Goal: Information Seeking & Learning: Check status

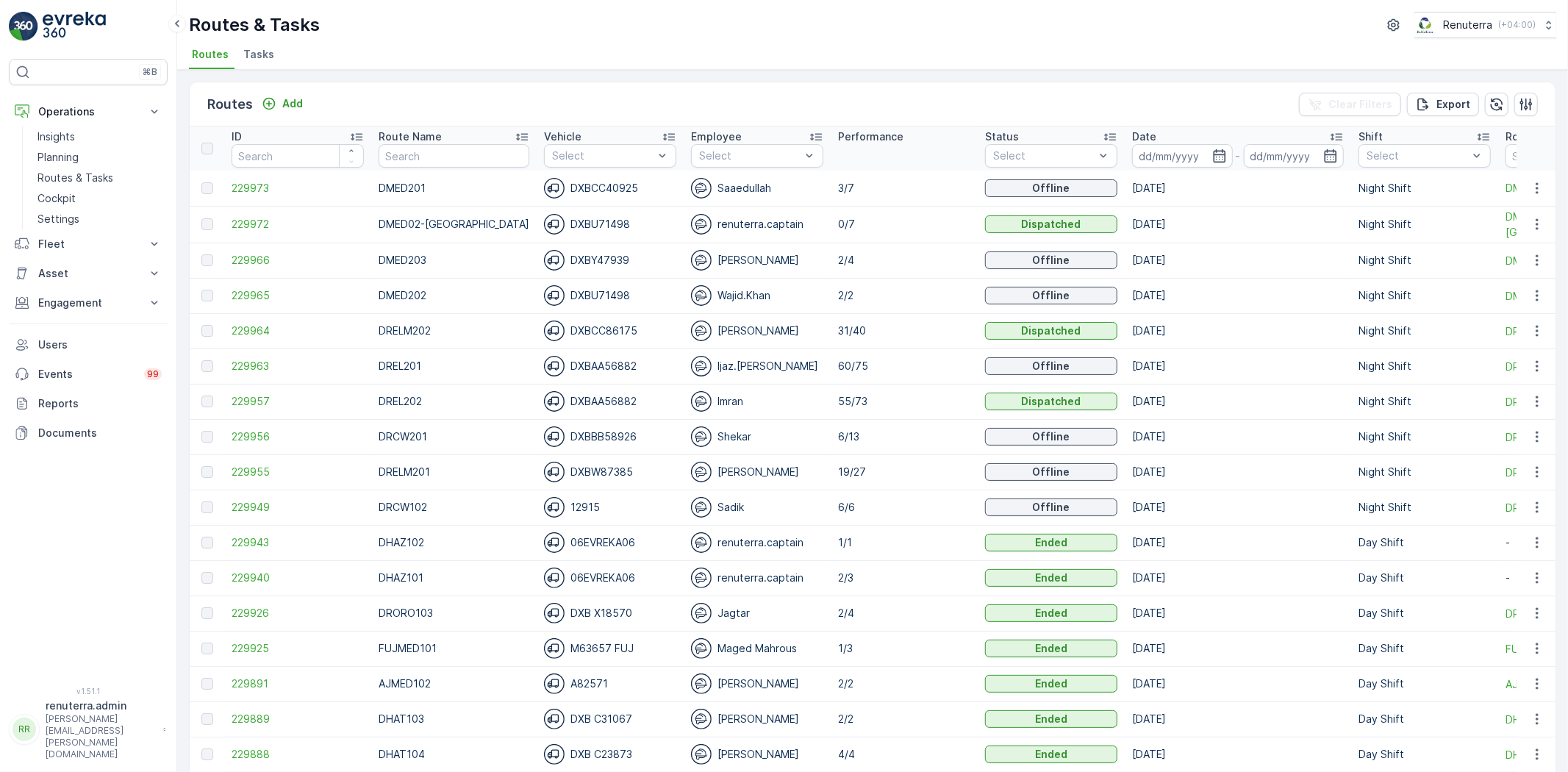
scroll to position [81, 0]
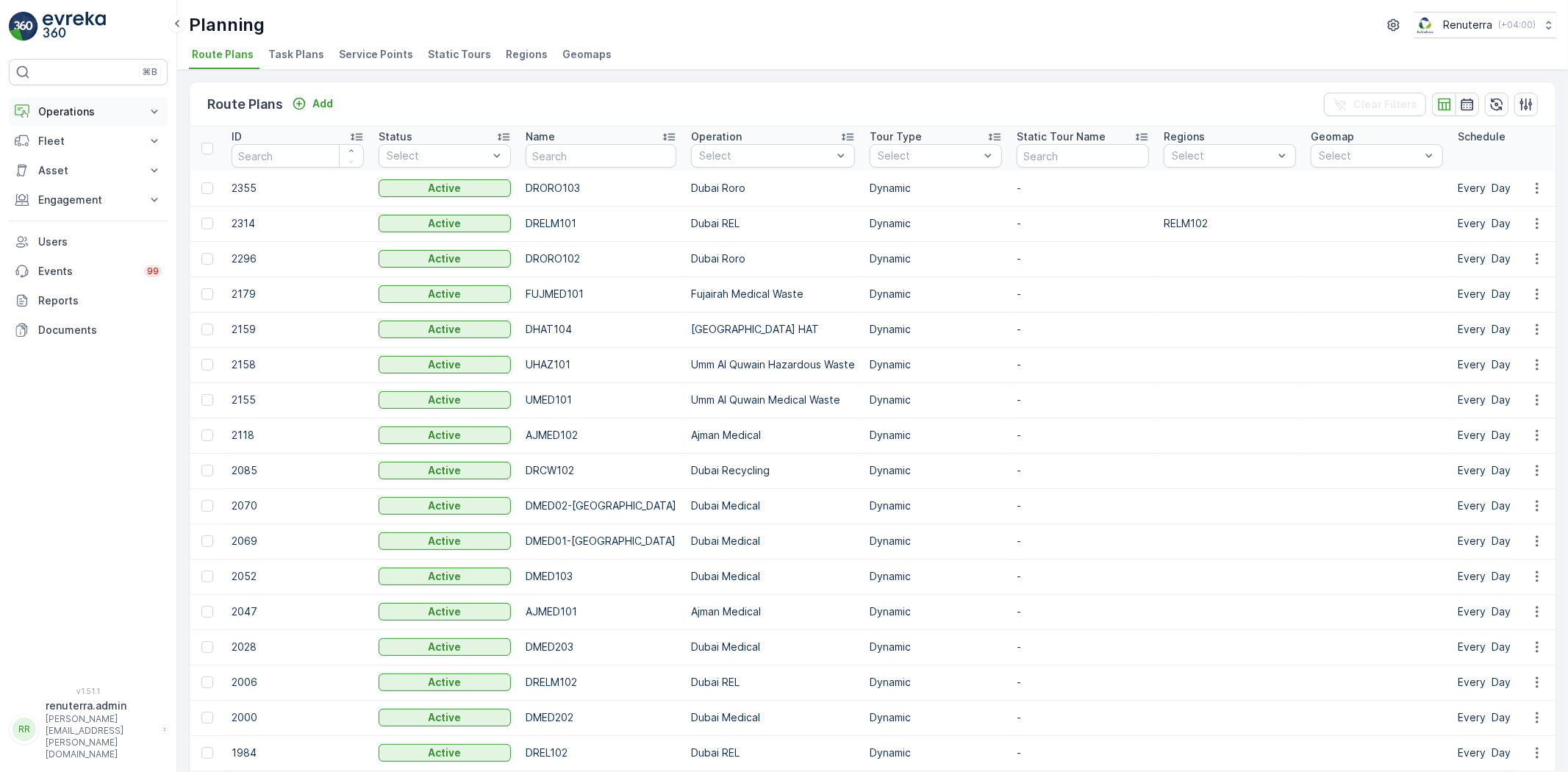
click at [78, 103] on button "Operations" at bounding box center [88, 112] width 159 height 30
click at [84, 179] on p "Routes & Tasks" at bounding box center [75, 178] width 76 height 14
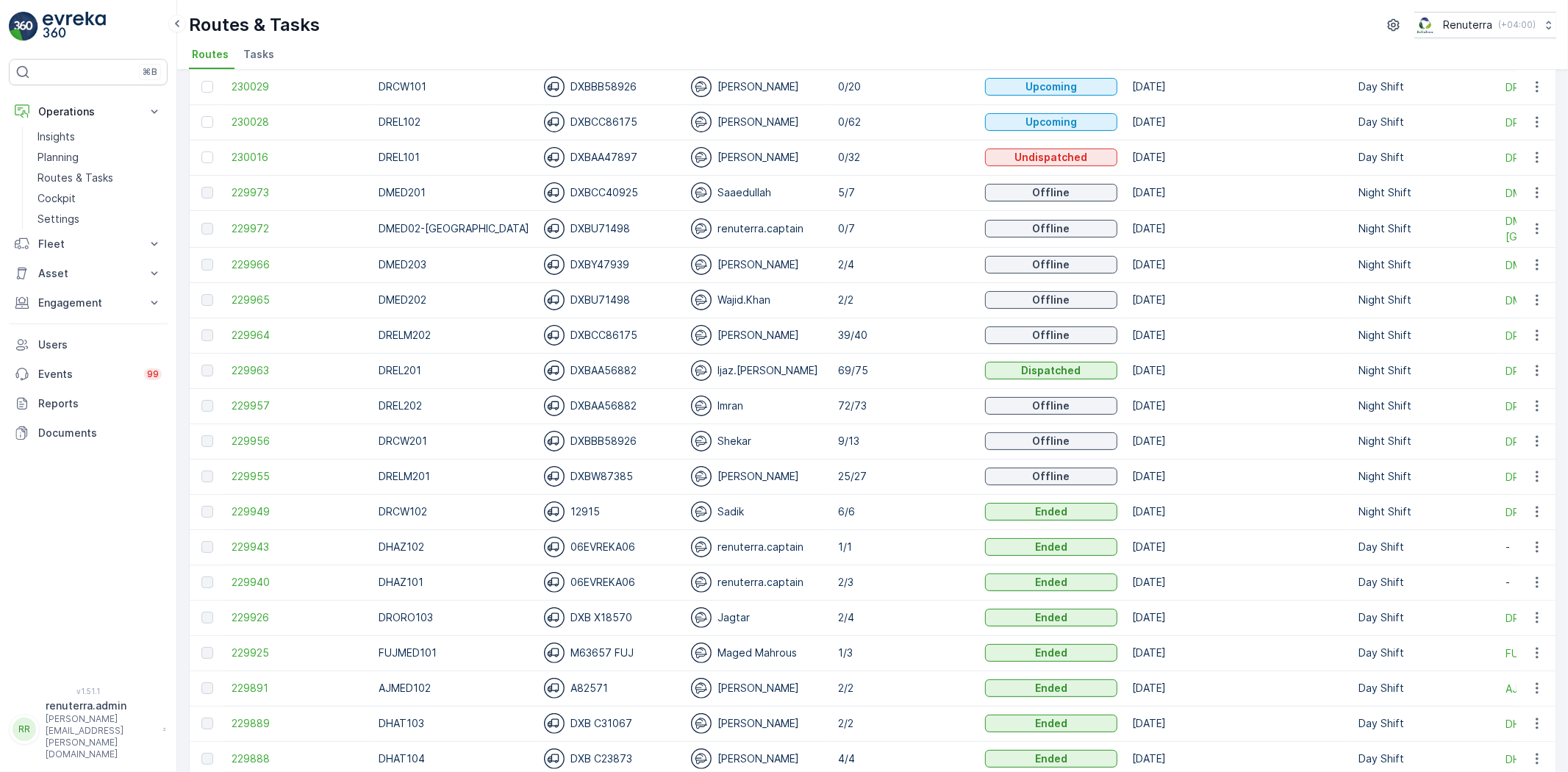
scroll to position [163, 0]
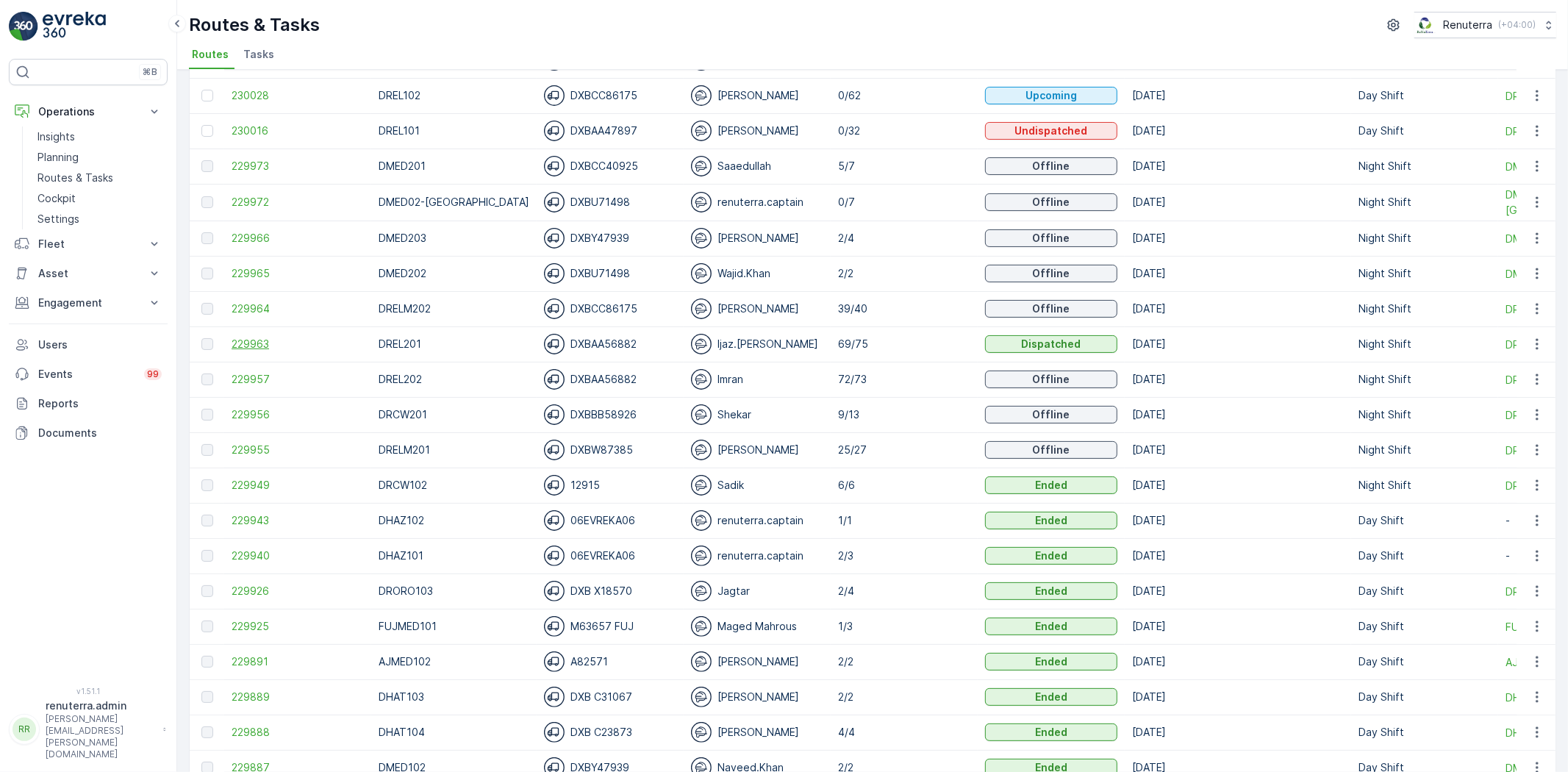
click at [274, 343] on span "229963" at bounding box center [298, 344] width 132 height 14
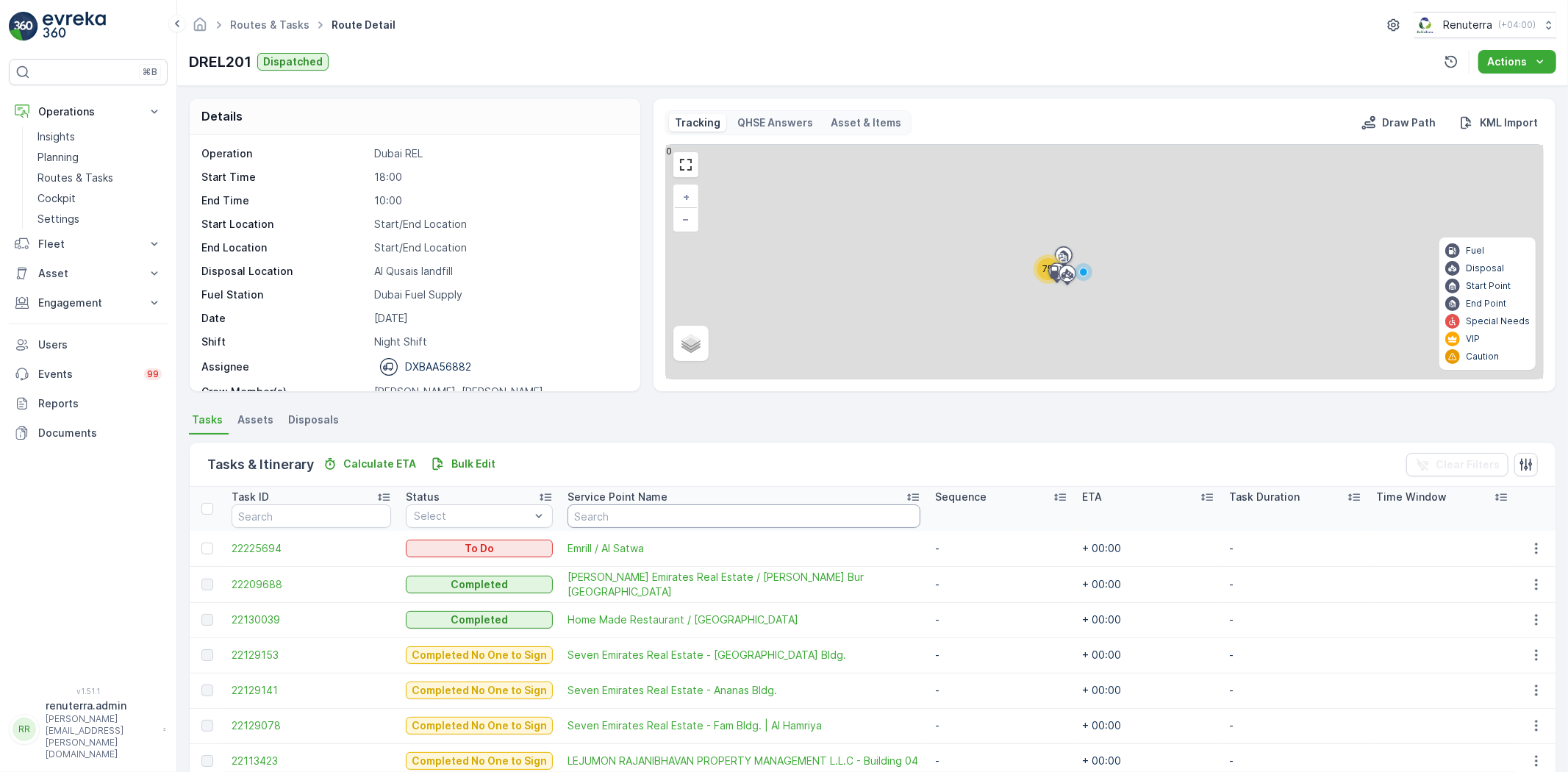
click at [609, 506] on input "text" at bounding box center [744, 516] width 353 height 23
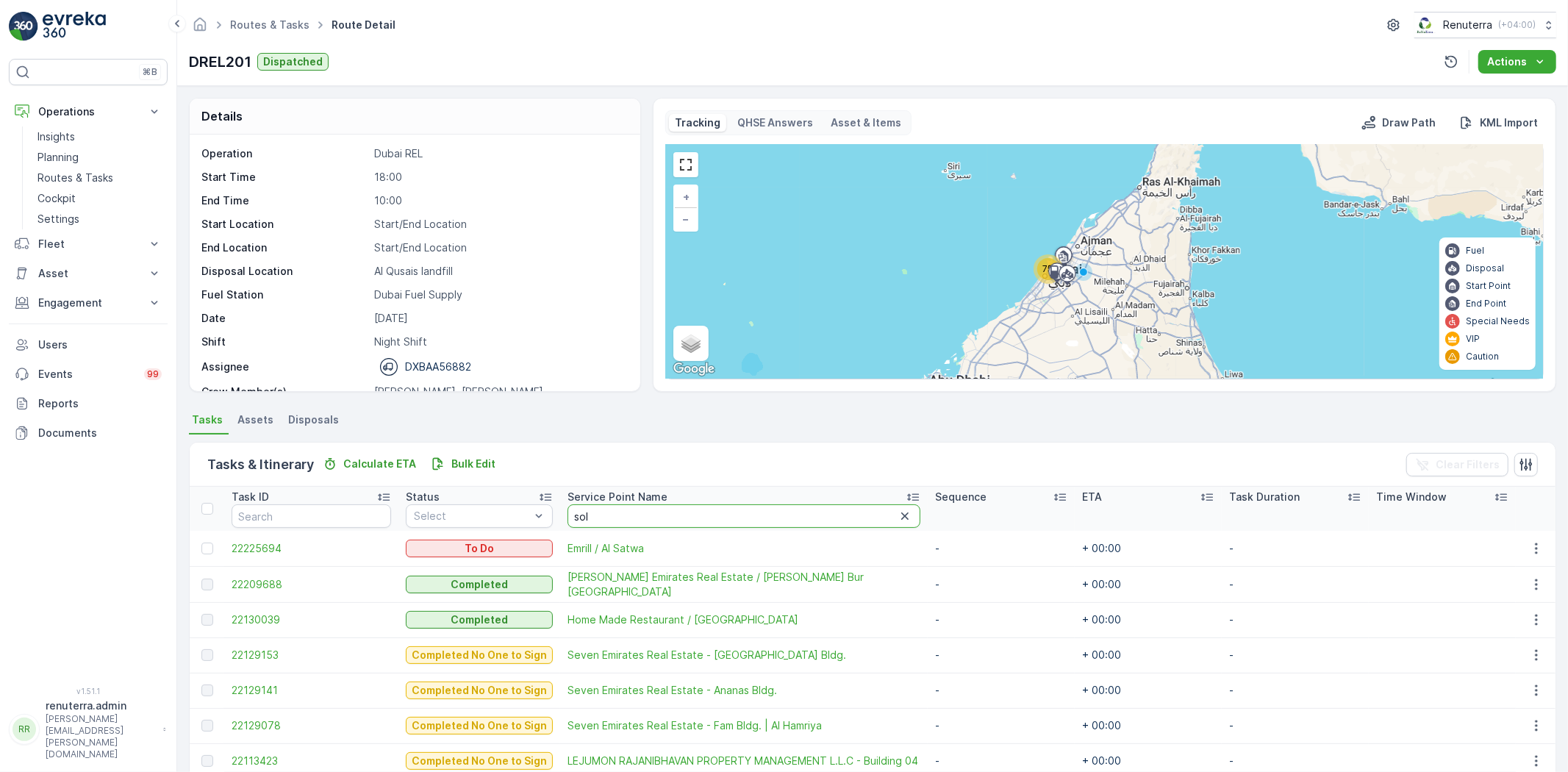
type input "solv"
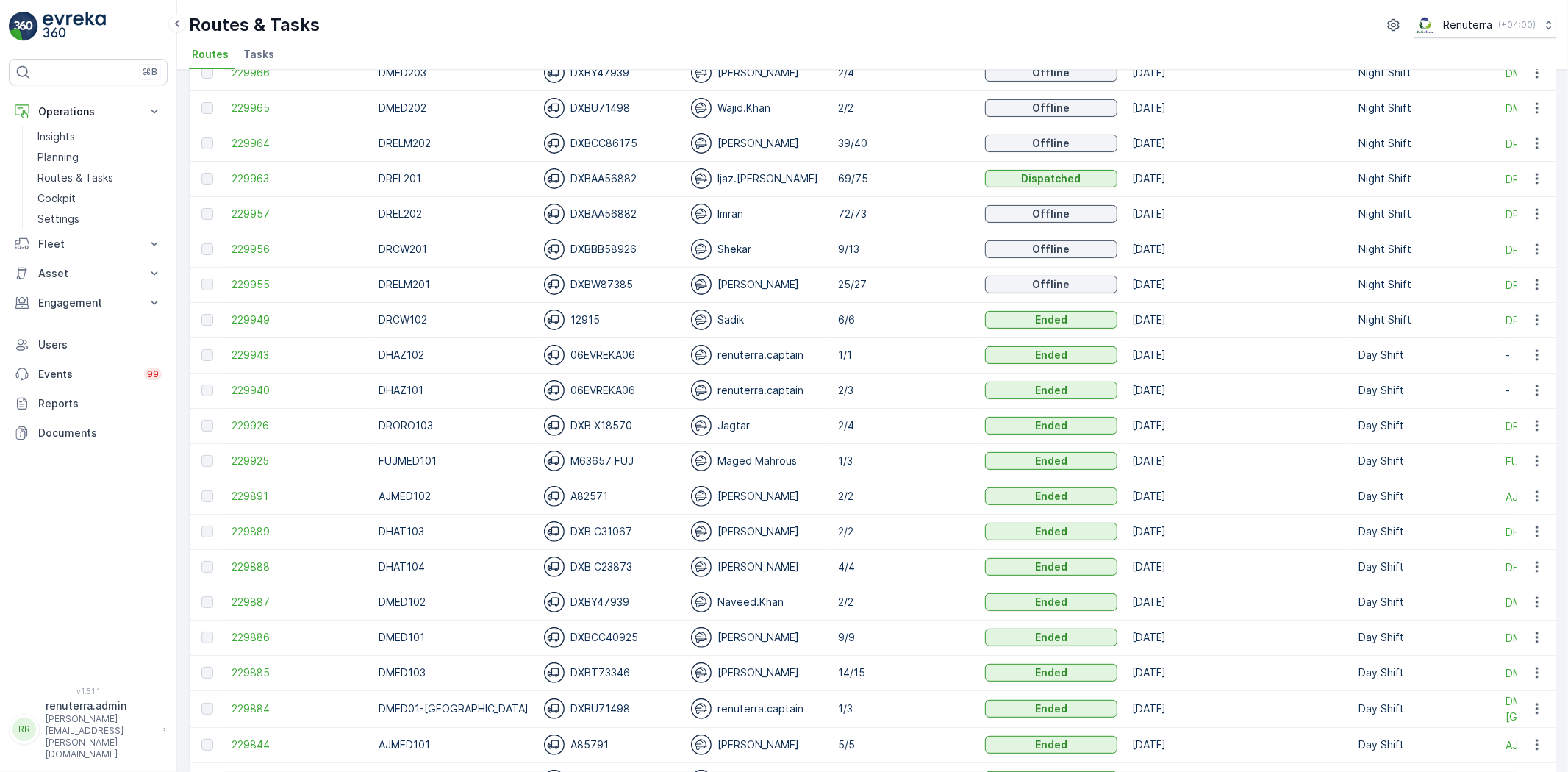
scroll to position [327, 0]
click at [265, 218] on span "229957" at bounding box center [298, 216] width 132 height 14
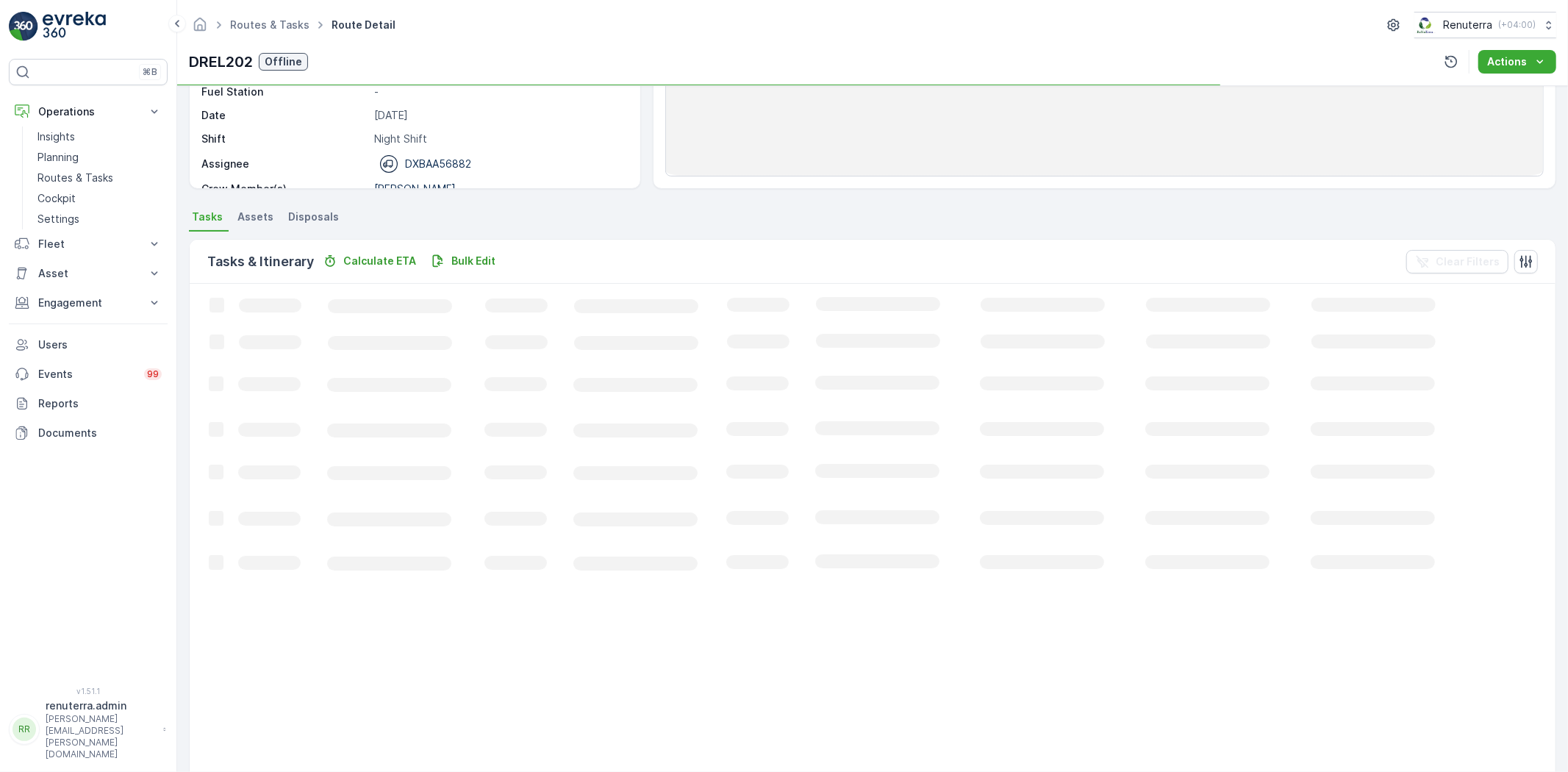
scroll to position [163, 0]
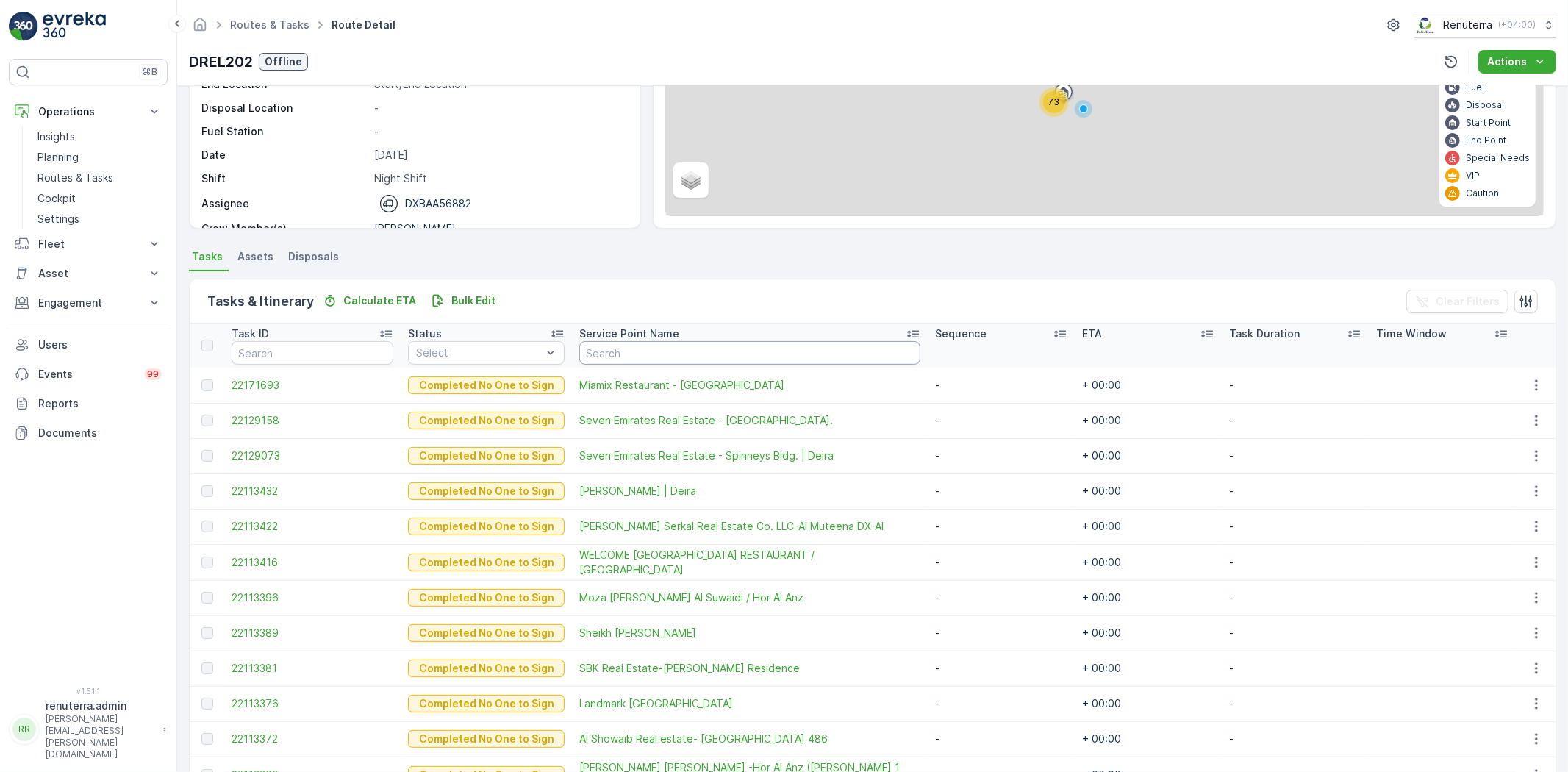
click at [592, 357] on input "text" at bounding box center [749, 352] width 341 height 23
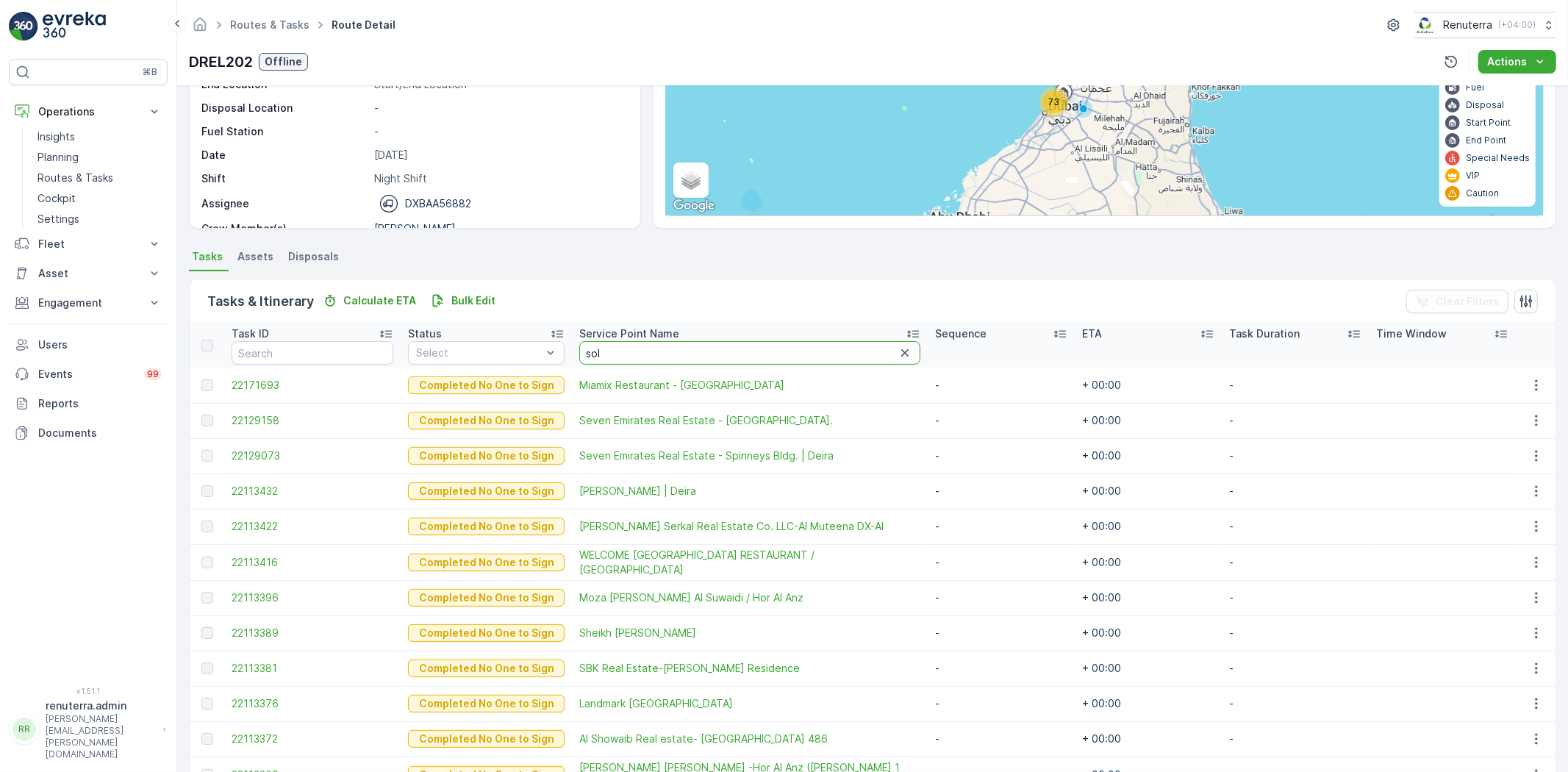
type input "solv"
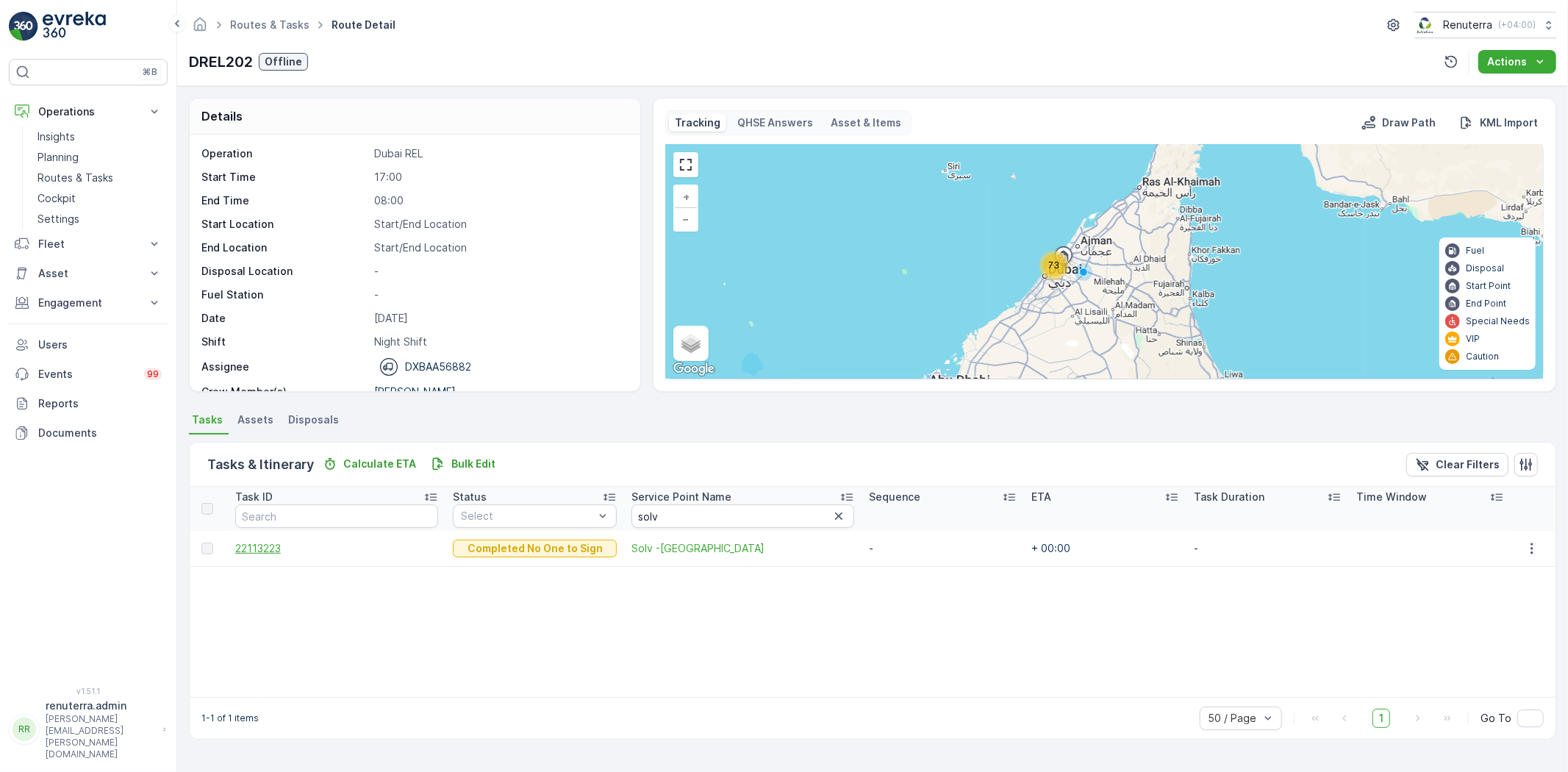
click at [254, 544] on span "22113223" at bounding box center [337, 548] width 203 height 14
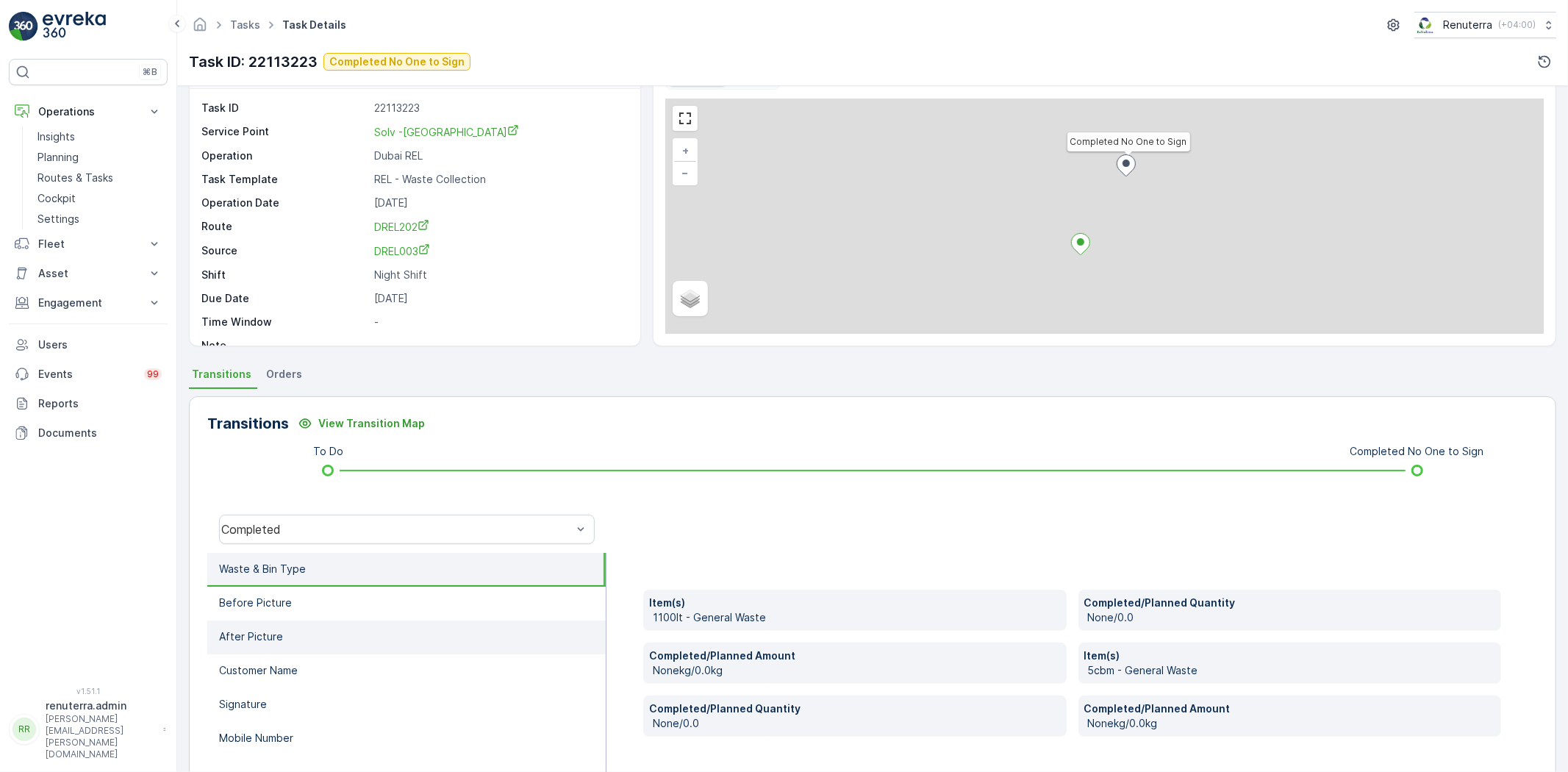
scroll to position [154, 0]
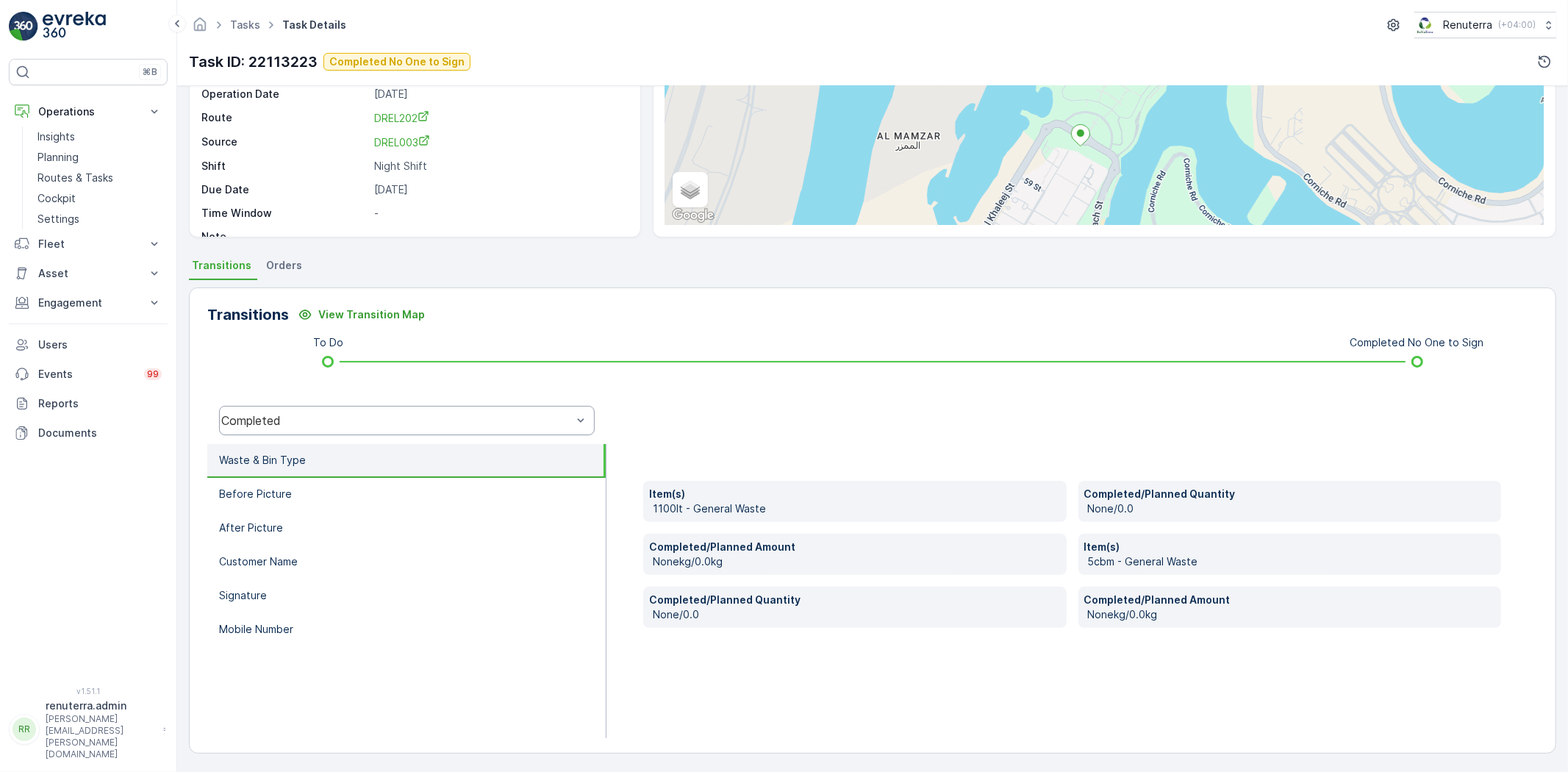
click at [310, 430] on div "Completed" at bounding box center [406, 420] width 376 height 30
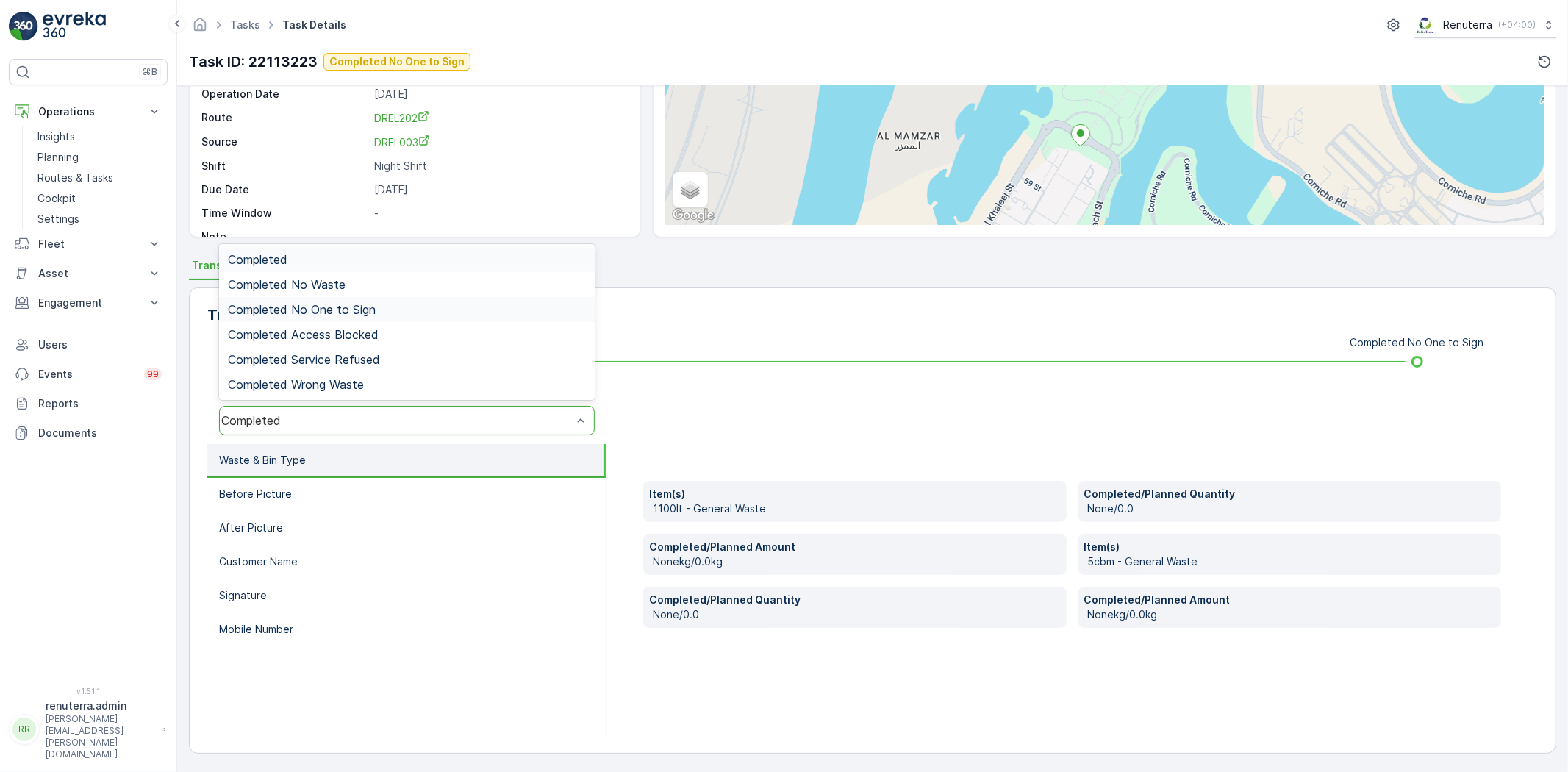
click at [368, 312] on span "Completed No One to Sign" at bounding box center [302, 309] width 148 height 14
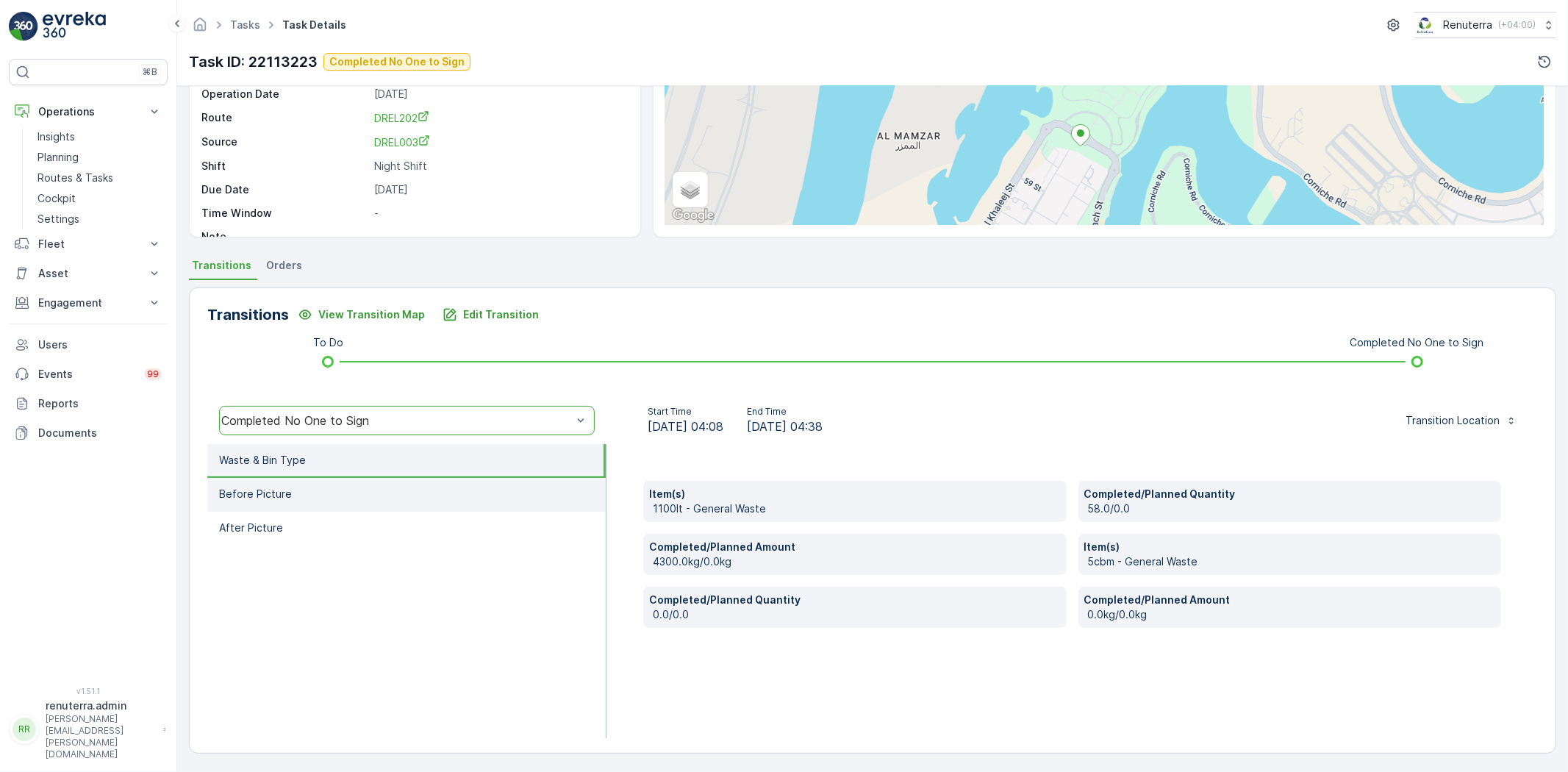
click at [325, 484] on li "Before Picture" at bounding box center [406, 495] width 398 height 34
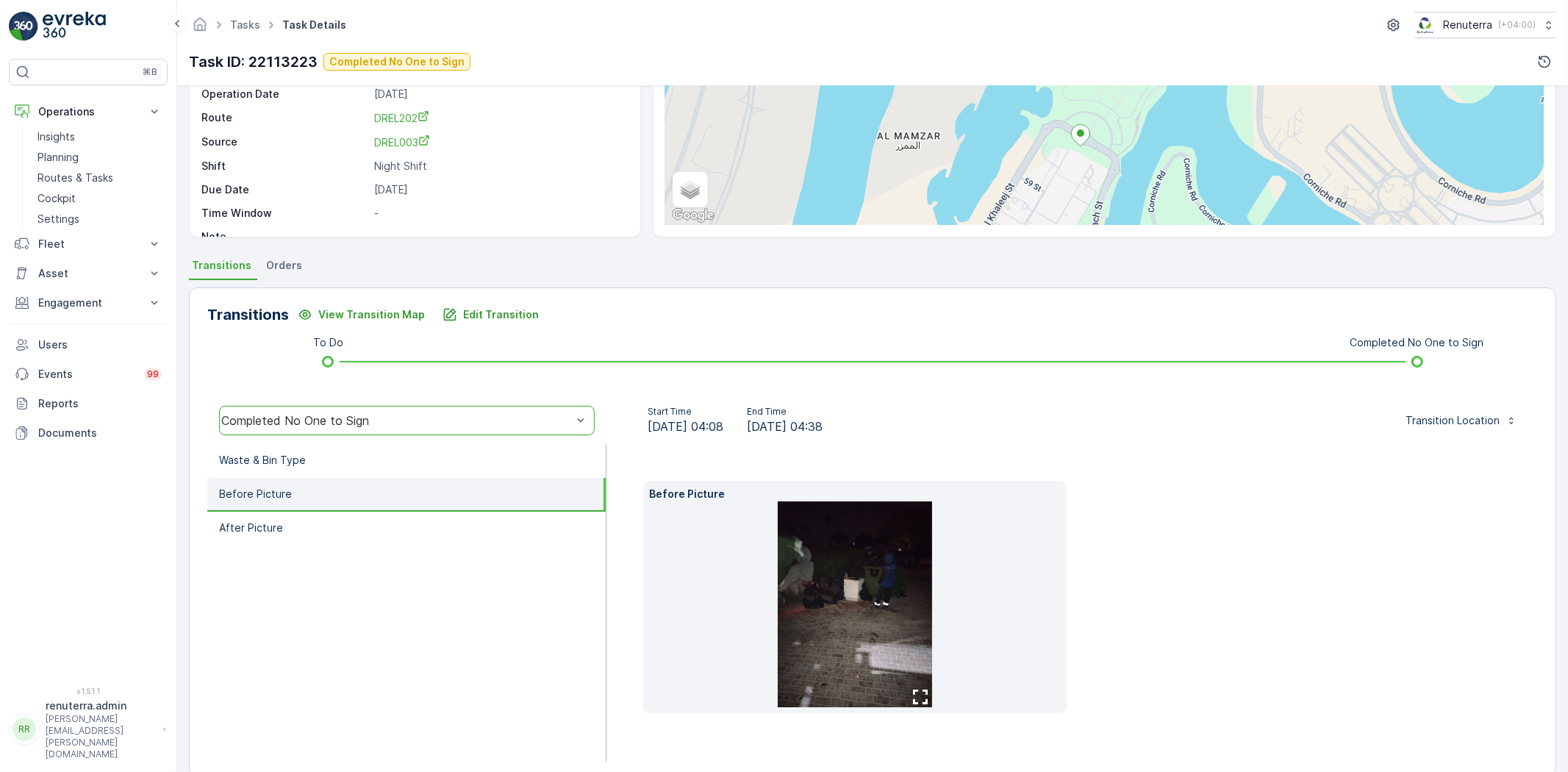
click at [833, 604] on img at bounding box center [854, 604] width 154 height 206
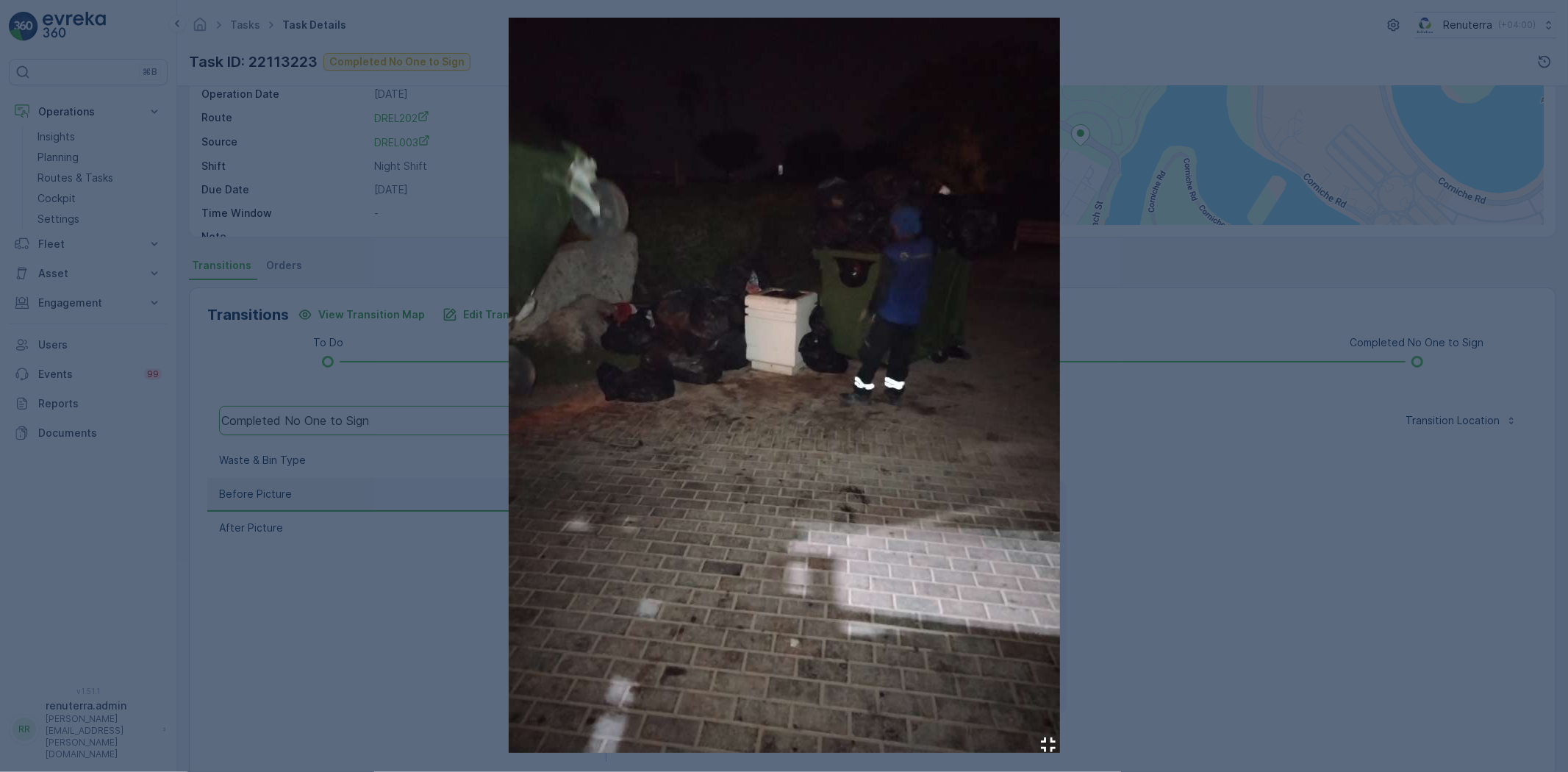
click at [251, 572] on div at bounding box center [784, 386] width 1568 height 772
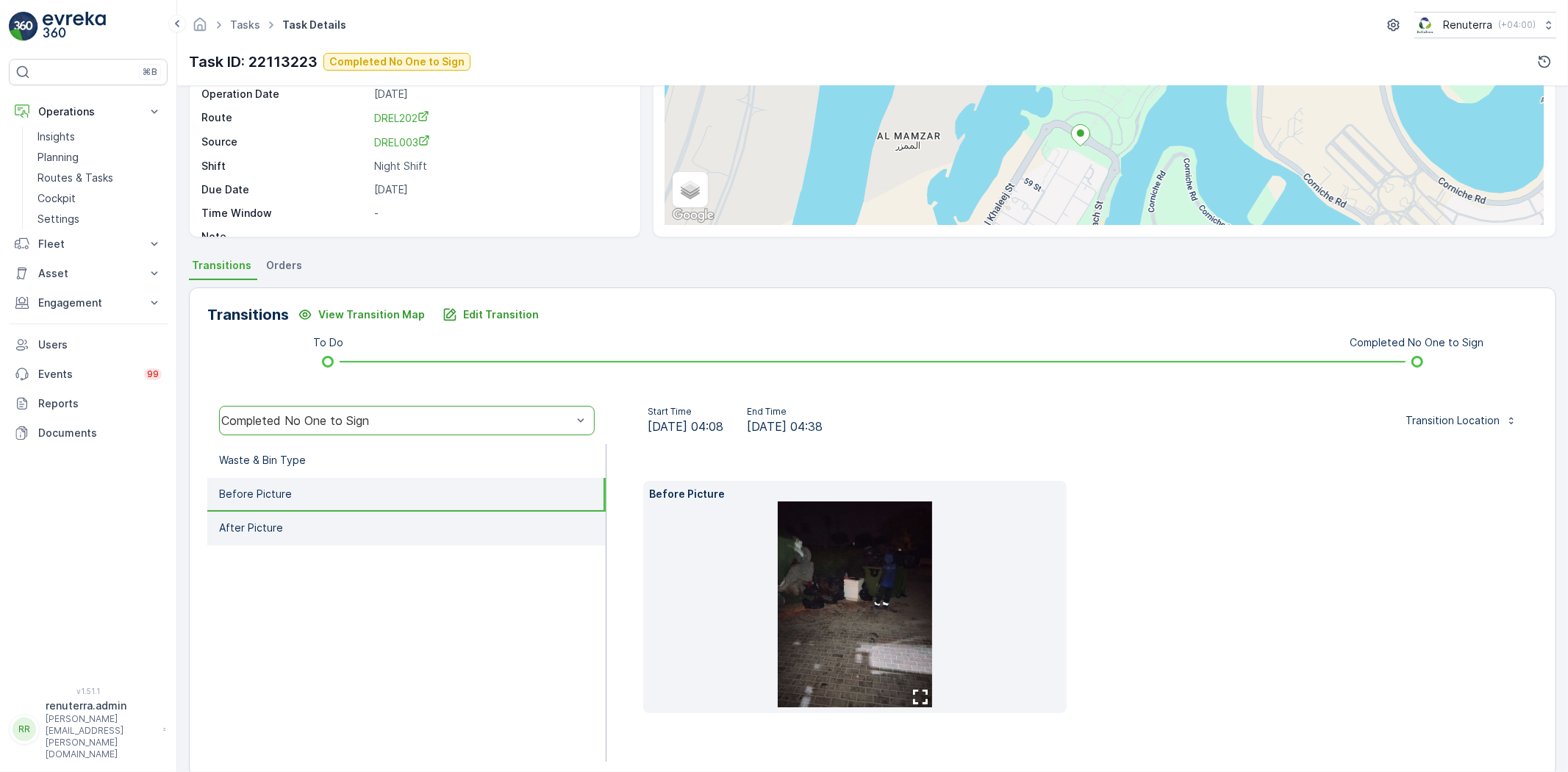
click at [266, 516] on li "After Picture" at bounding box center [406, 529] width 398 height 34
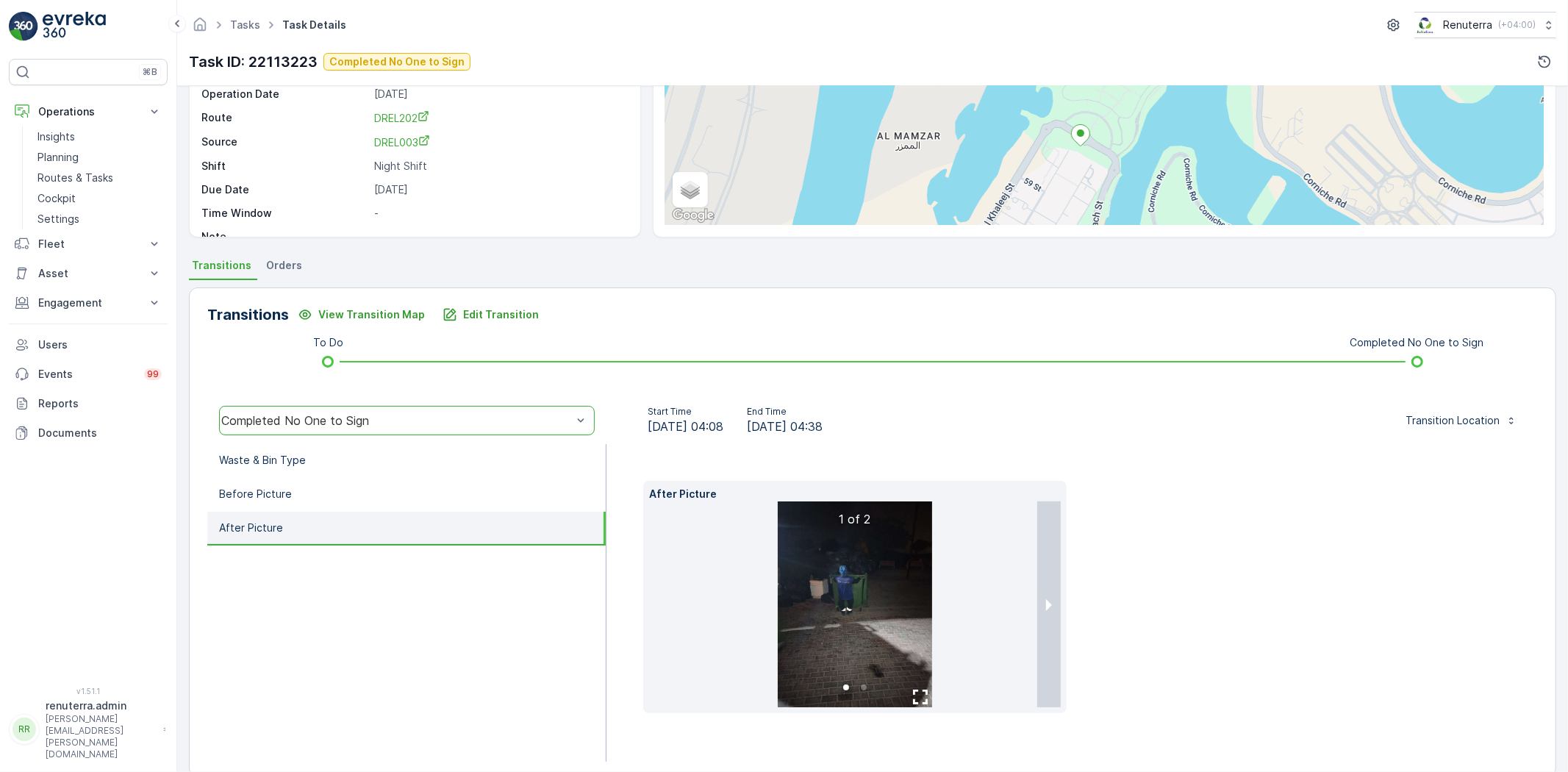
click at [910, 613] on img at bounding box center [854, 604] width 154 height 206
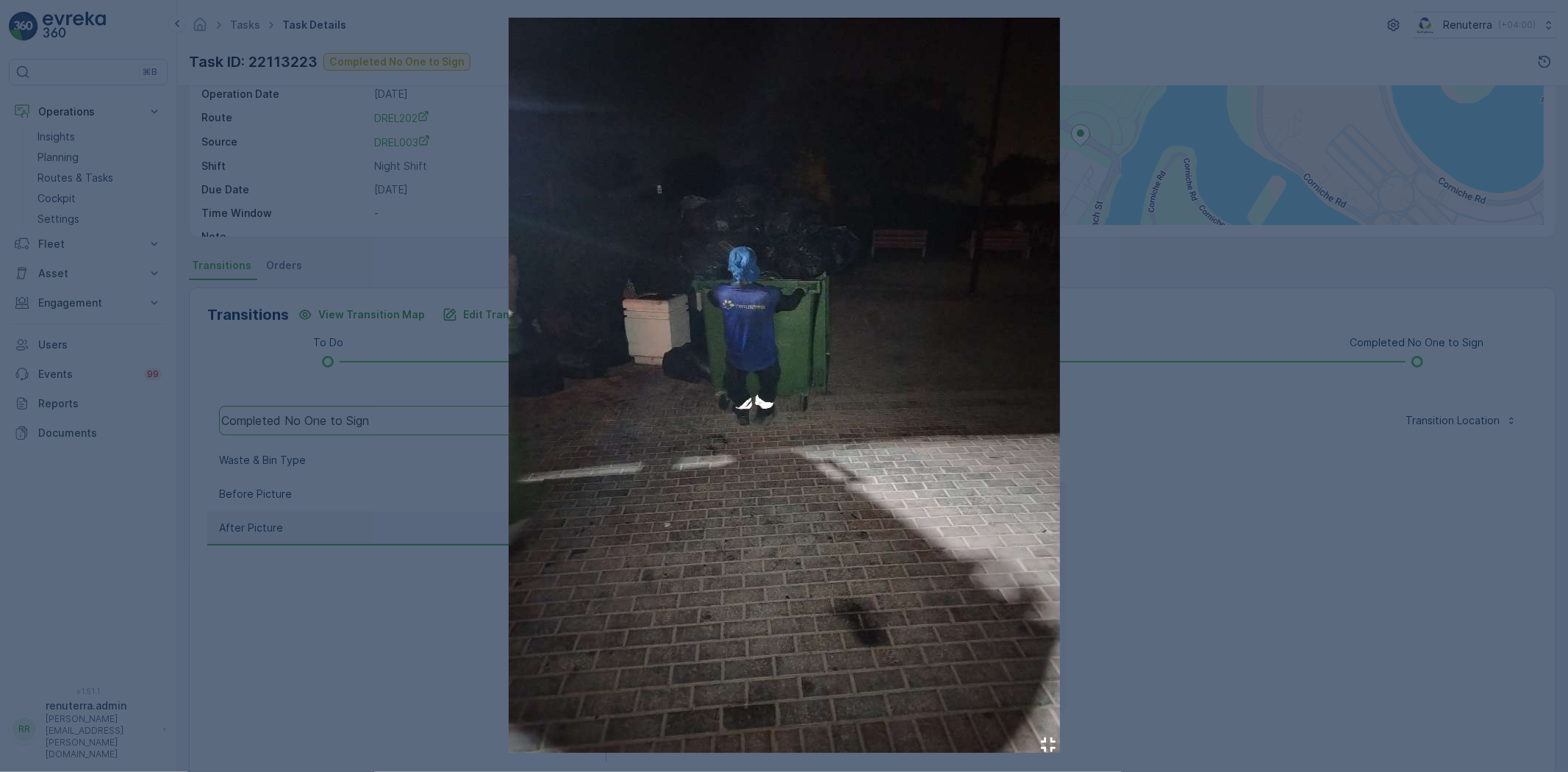
click at [312, 584] on div at bounding box center [784, 386] width 1568 height 772
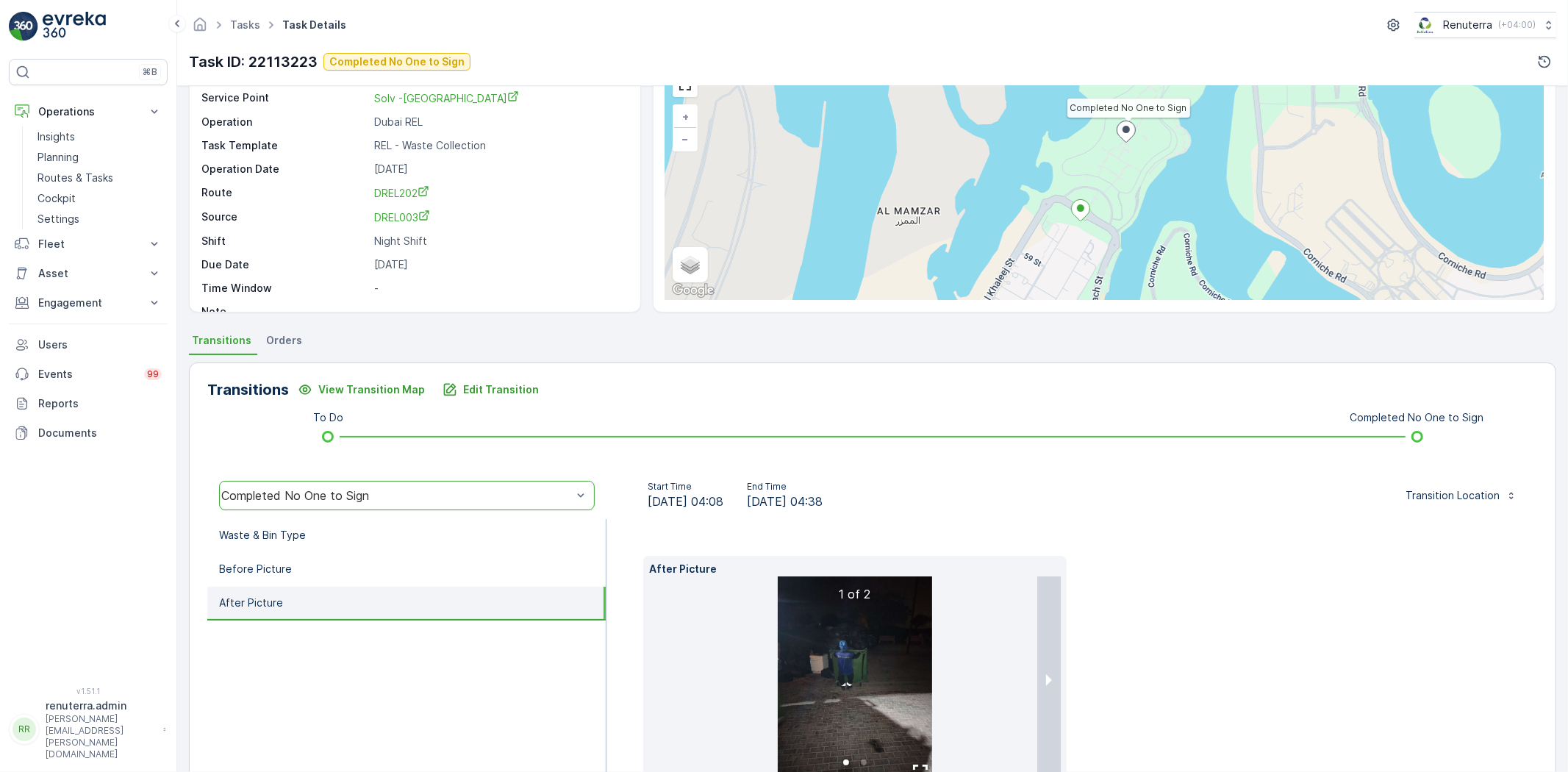
scroll to position [0, 0]
